Goal: Information Seeking & Learning: Check status

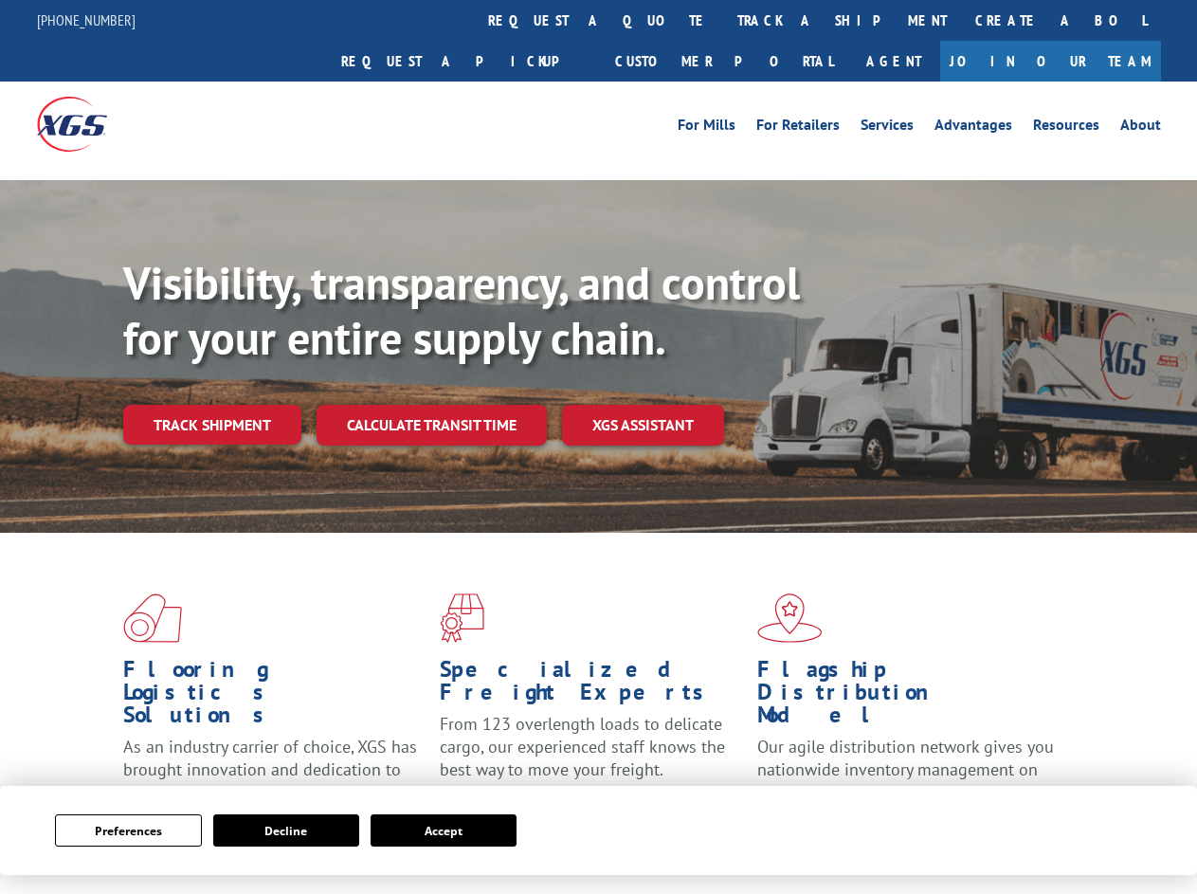
click at [598, 446] on div "Visibility, transparency, and control for your entire supply chain. Track shipm…" at bounding box center [660, 388] width 1074 height 264
click at [128, 830] on button "Preferences" at bounding box center [128, 830] width 146 height 32
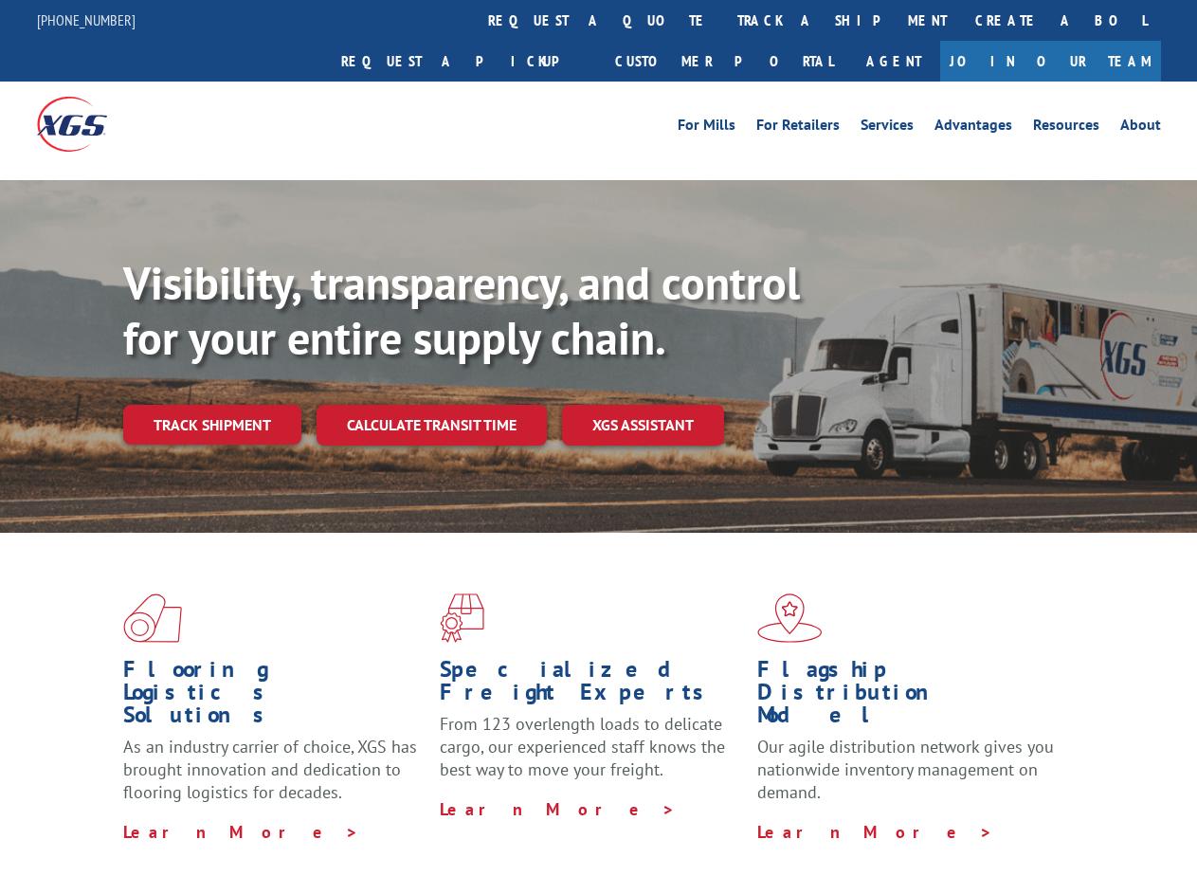
click at [286, 830] on div "Flooring Logistics Solutions As an industry carrier of choice, XGS has brought …" at bounding box center [598, 723] width 1197 height 381
click at [444, 830] on div "Flooring Logistics Solutions As an industry carrier of choice, XGS has brought …" at bounding box center [598, 723] width 1197 height 381
click at [598, 446] on div "Visibility, transparency, and control for your entire supply chain. Track shipm…" at bounding box center [660, 388] width 1074 height 264
click at [723, 20] on link "track a shipment" at bounding box center [842, 20] width 238 height 41
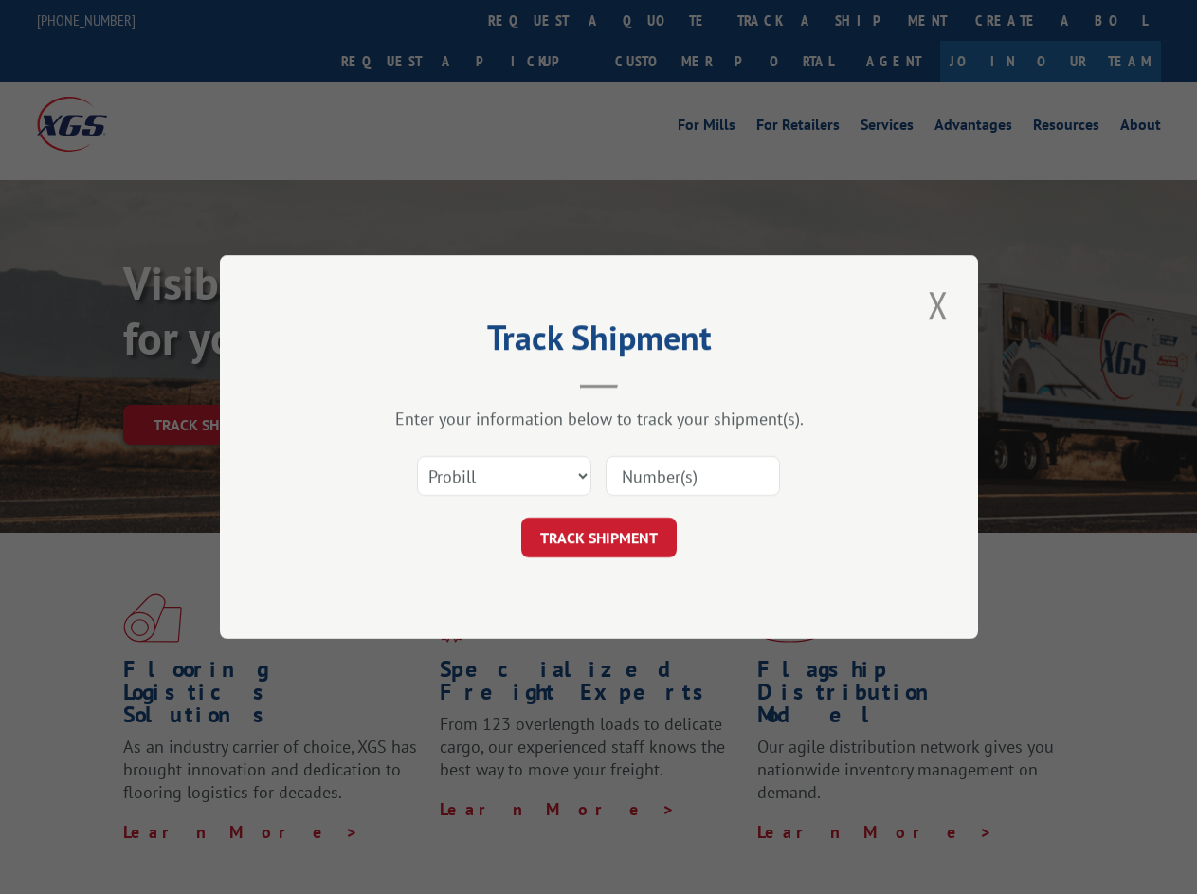
click at [662, 20] on div "Track Shipment Enter your information below to track your shipment(s). Select c…" at bounding box center [598, 447] width 1197 height 894
click at [780, 20] on div "Track Shipment Enter your information below to track your shipment(s). Select c…" at bounding box center [598, 447] width 1197 height 894
click at [211, 383] on div "Track Shipment Enter your information below to track your shipment(s). Select c…" at bounding box center [598, 447] width 1197 height 894
click at [430, 383] on header "Track Shipment" at bounding box center [599, 356] width 569 height 64
